Goal: Navigation & Orientation: Find specific page/section

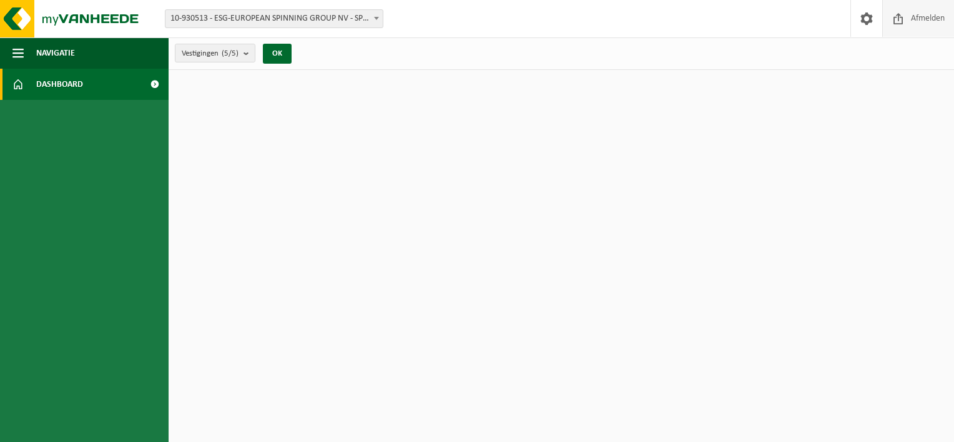
click at [911, 22] on span "Afmelden" at bounding box center [928, 18] width 40 height 37
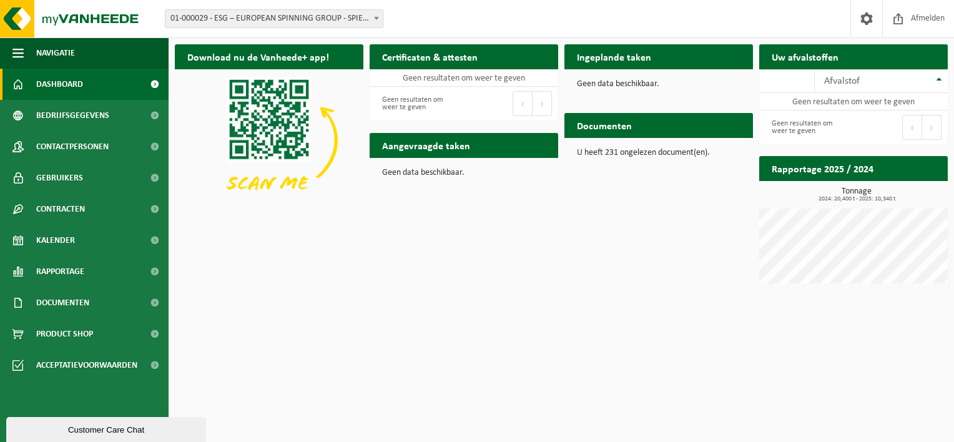
drag, startPoint x: 331, startPoint y: 30, endPoint x: 334, endPoint y: 20, distance: 10.5
click at [331, 30] on div "Vestiging: 01-000029 - ESG – EUROPEAN SPINNING GROUP - SPIERE-HELKIJN 10-790501…" at bounding box center [477, 19] width 954 height 38
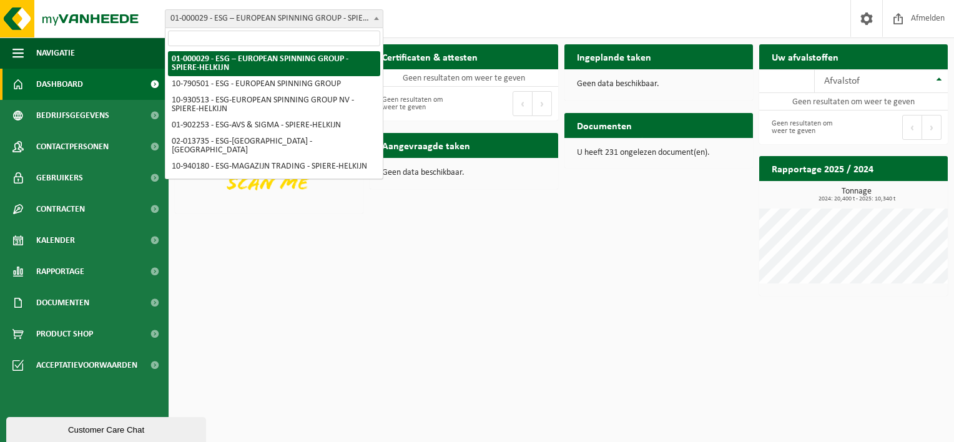
click at [334, 19] on span "01-000029 - ESG – EUROPEAN SPINNING GROUP - SPIERE-HELKIJN" at bounding box center [273, 18] width 217 height 17
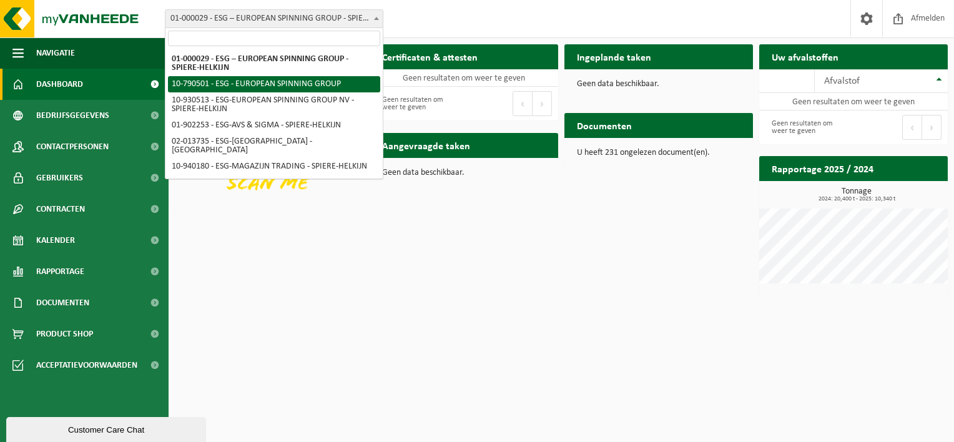
select select "29962"
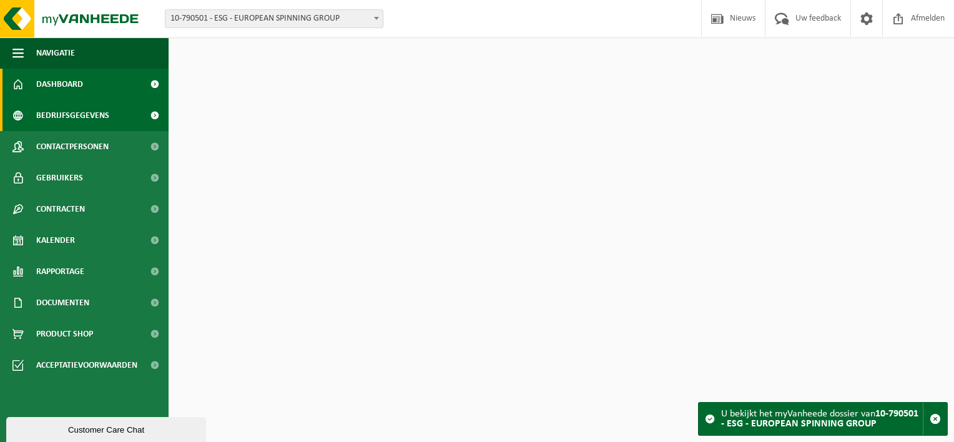
click at [67, 109] on span "Bedrijfsgegevens" at bounding box center [72, 115] width 73 height 31
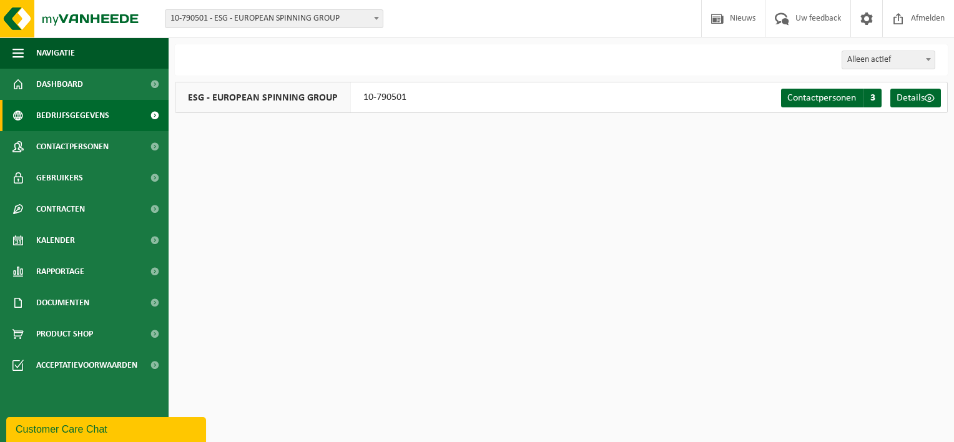
click at [265, 24] on span "10-790501 - ESG - EUROPEAN SPINNING GROUP" at bounding box center [273, 18] width 217 height 17
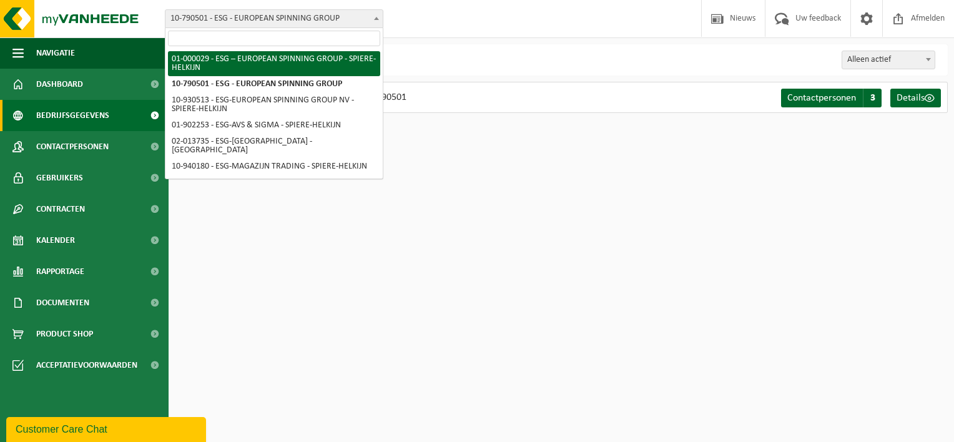
select select "14703"
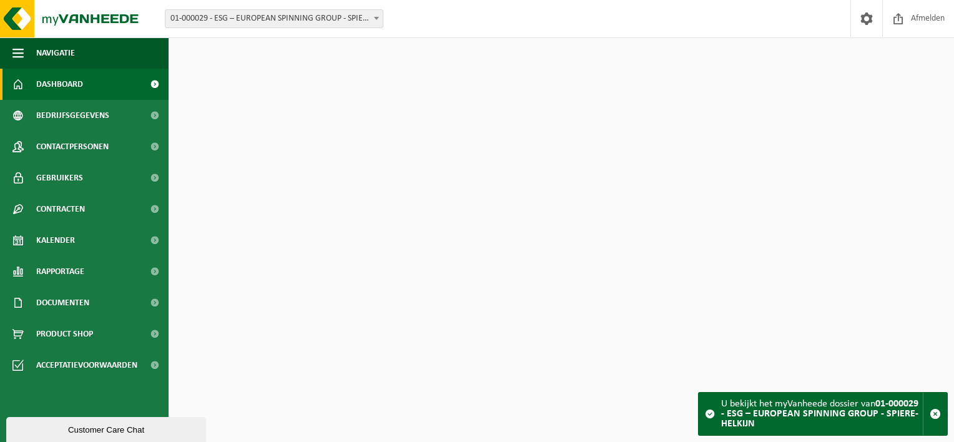
click at [60, 112] on span "Bedrijfsgegevens" at bounding box center [72, 115] width 73 height 31
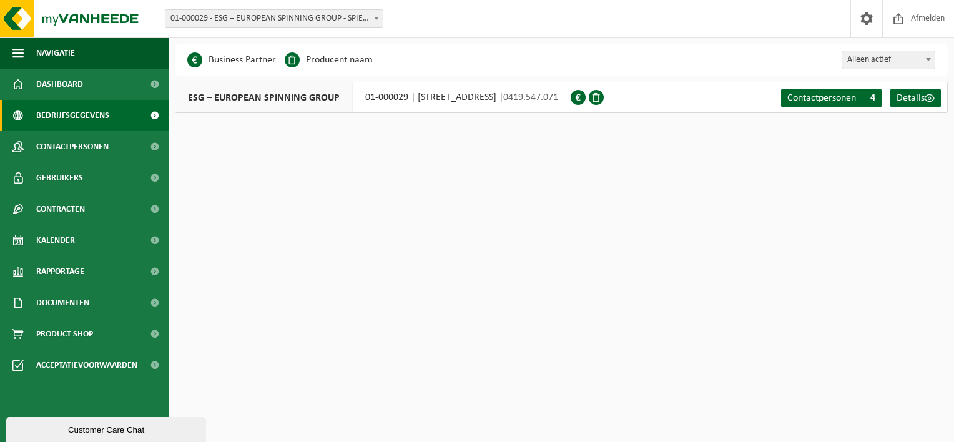
click at [307, 22] on span "01-000029 - ESG – EUROPEAN SPINNING GROUP - SPIERE-HELKIJN" at bounding box center [273, 18] width 217 height 17
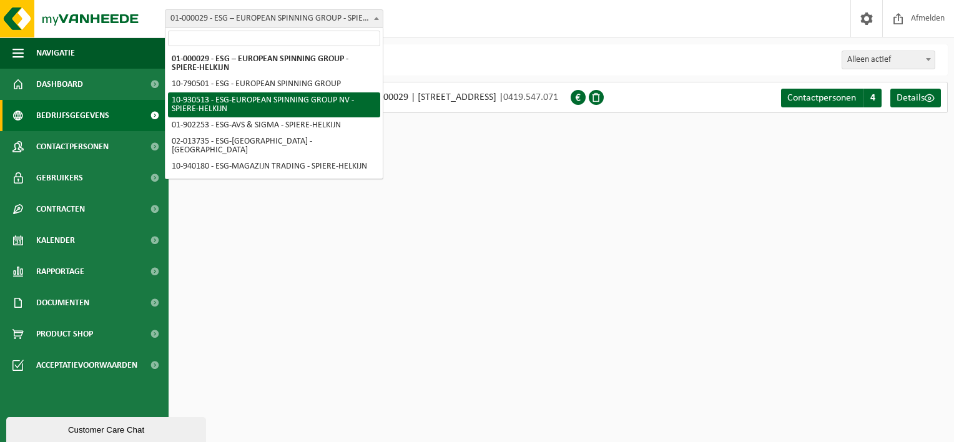
select select "134375"
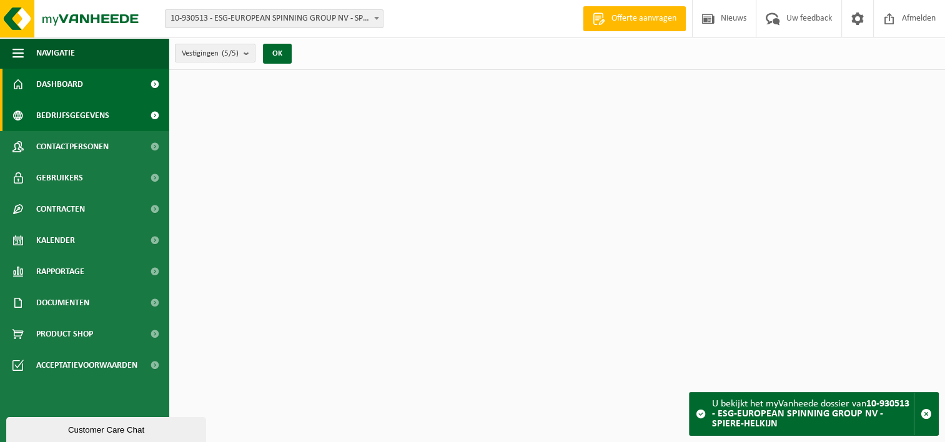
click at [87, 115] on span "Bedrijfsgegevens" at bounding box center [72, 115] width 73 height 31
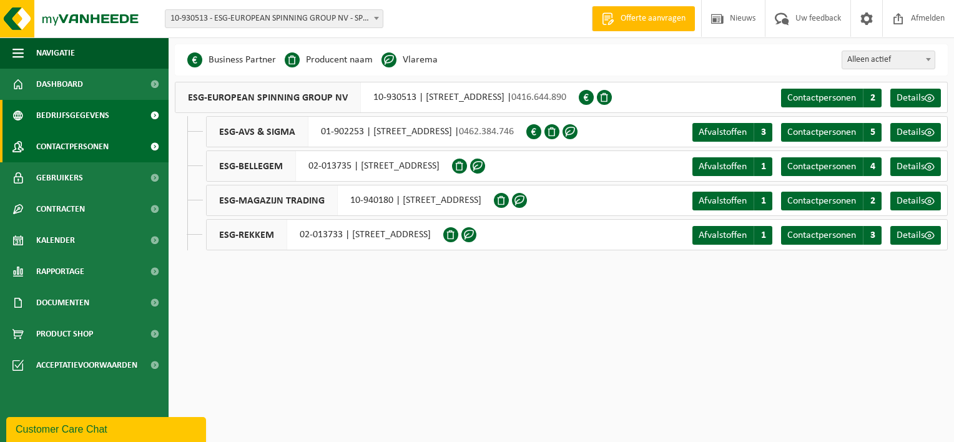
click at [127, 139] on link "Contactpersonen" at bounding box center [84, 146] width 169 height 31
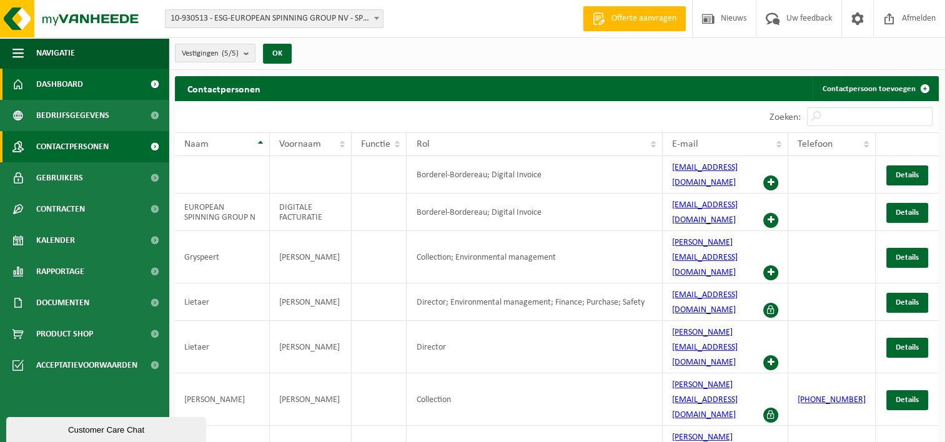
click at [53, 87] on span "Dashboard" at bounding box center [59, 84] width 47 height 31
